Goal: Navigation & Orientation: Find specific page/section

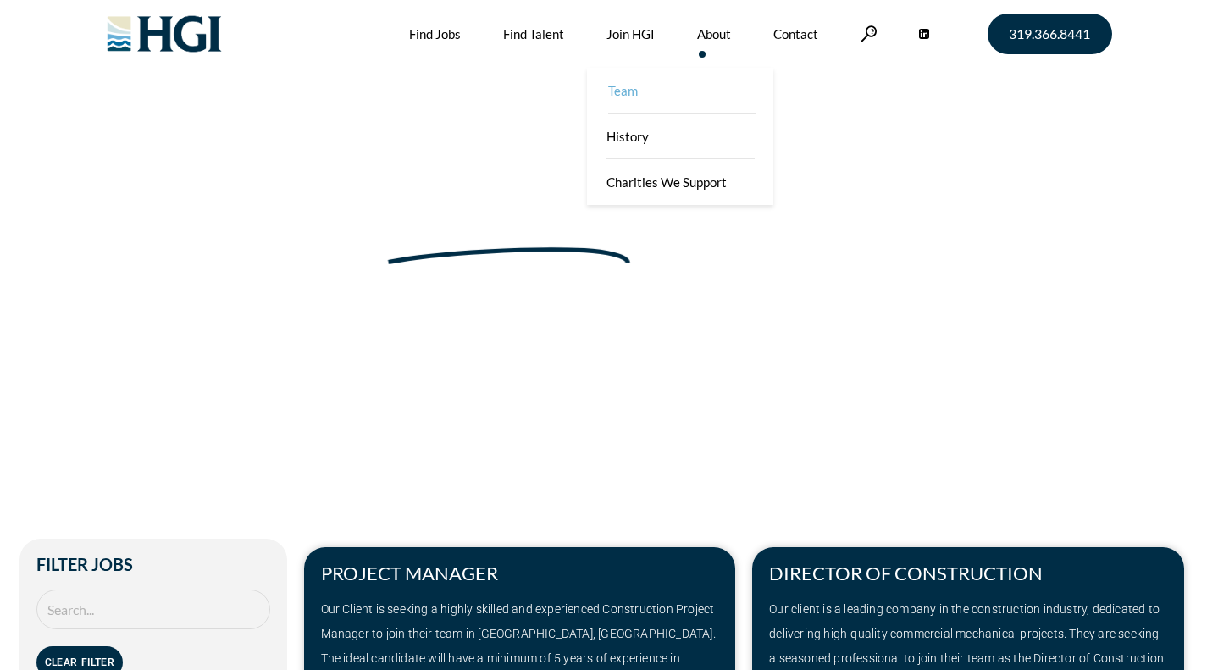
click at [651, 96] on link "Team" at bounding box center [682, 91] width 186 height 46
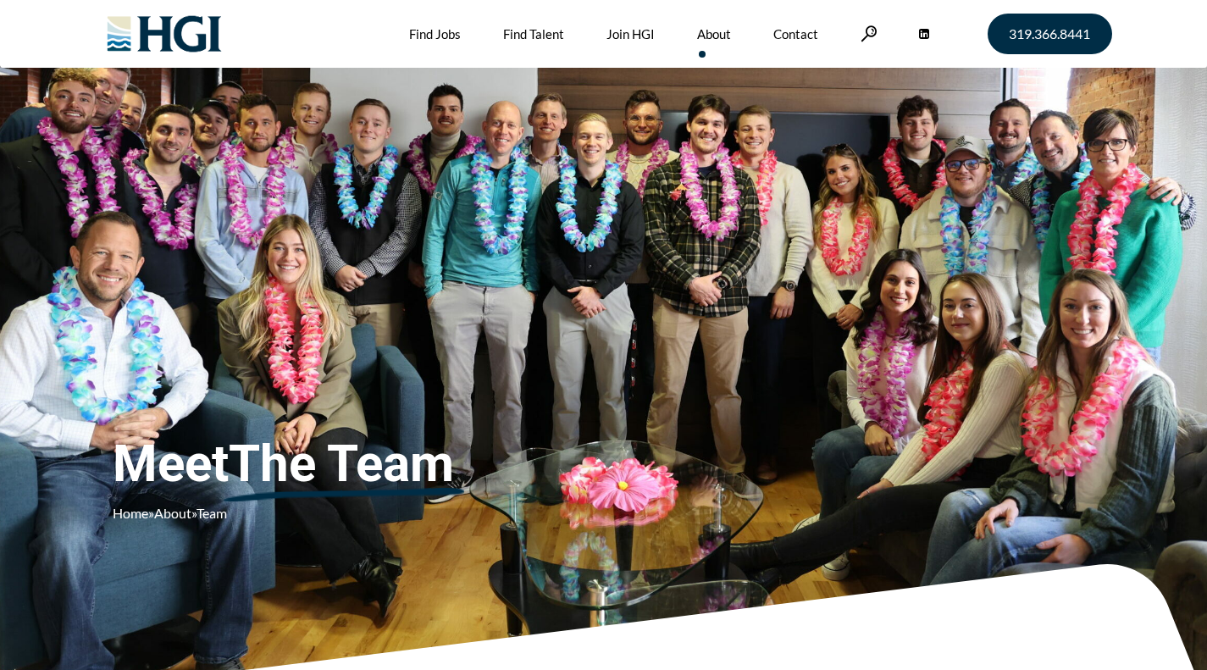
click at [657, 191] on div at bounding box center [866, 323] width 525 height 431
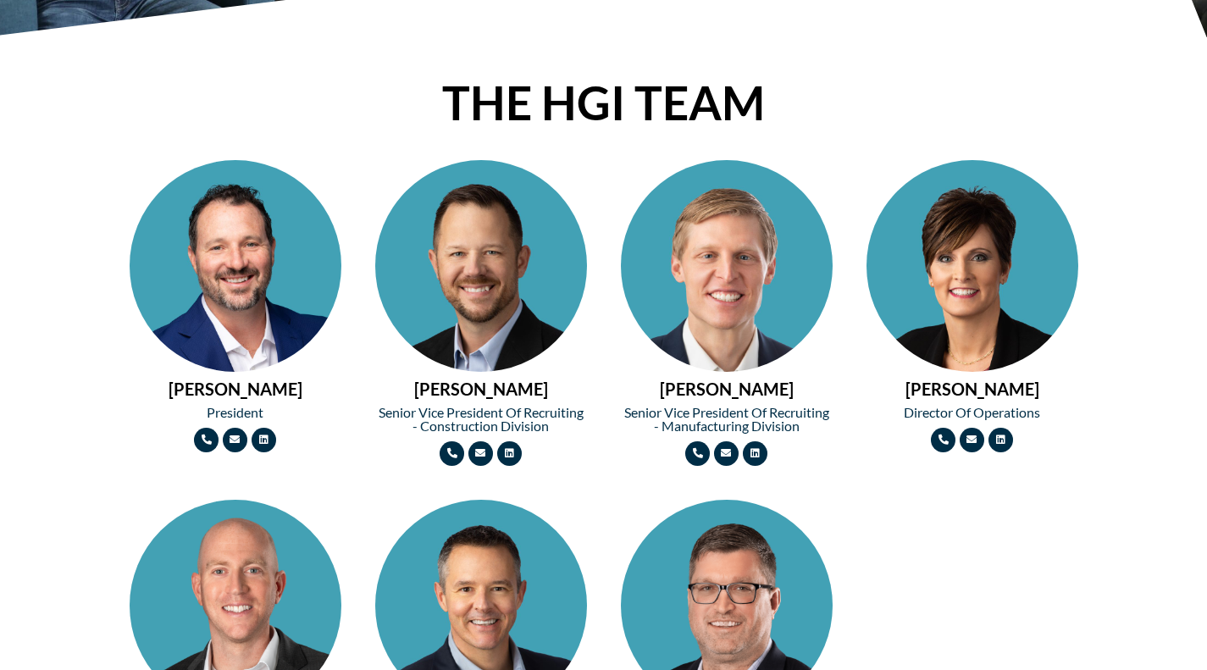
scroll to position [677, 0]
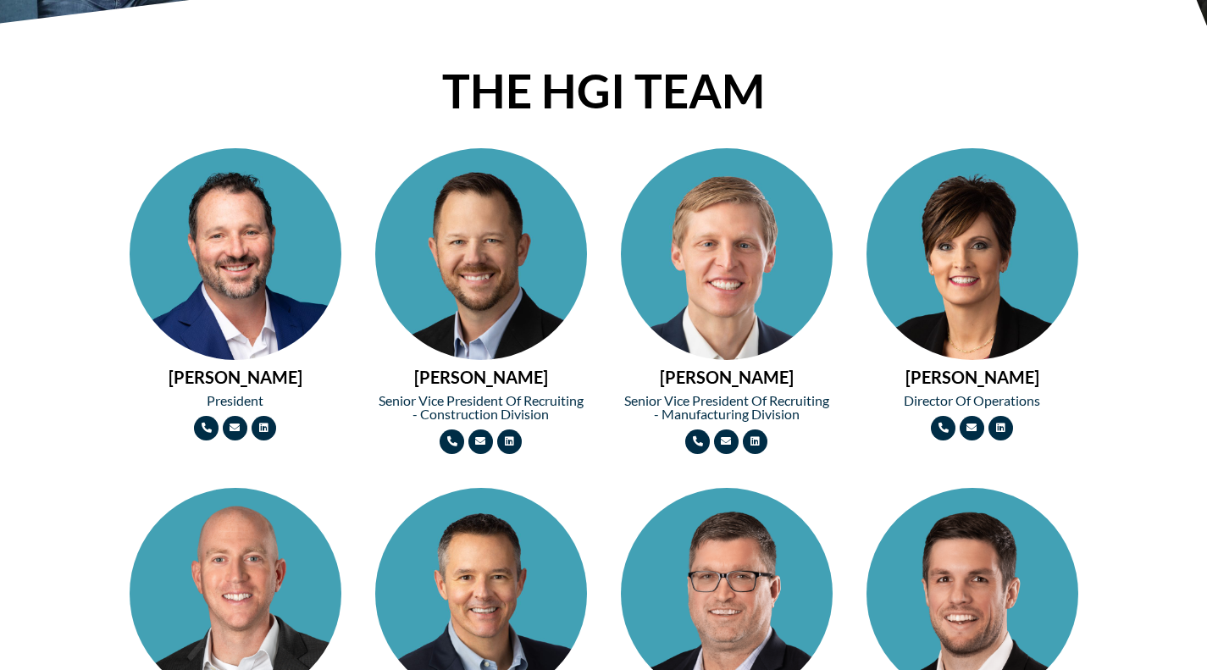
click at [295, 275] on img at bounding box center [236, 307] width 212 height 318
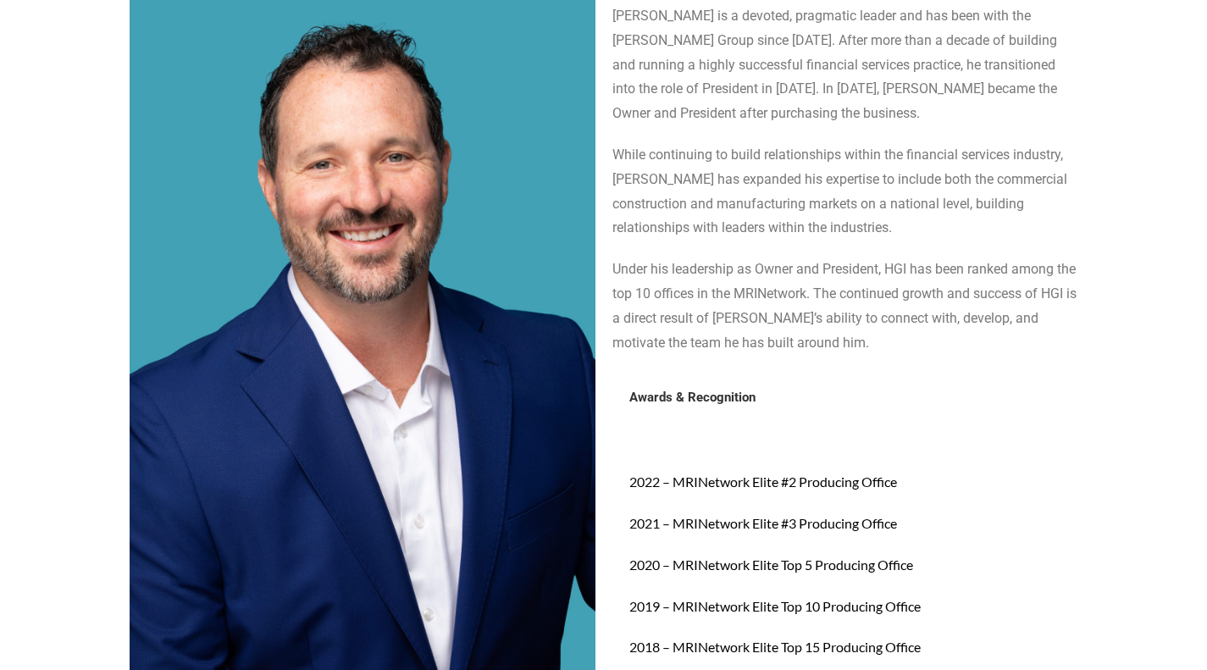
scroll to position [214, 0]
